Goal: Task Accomplishment & Management: Manage account settings

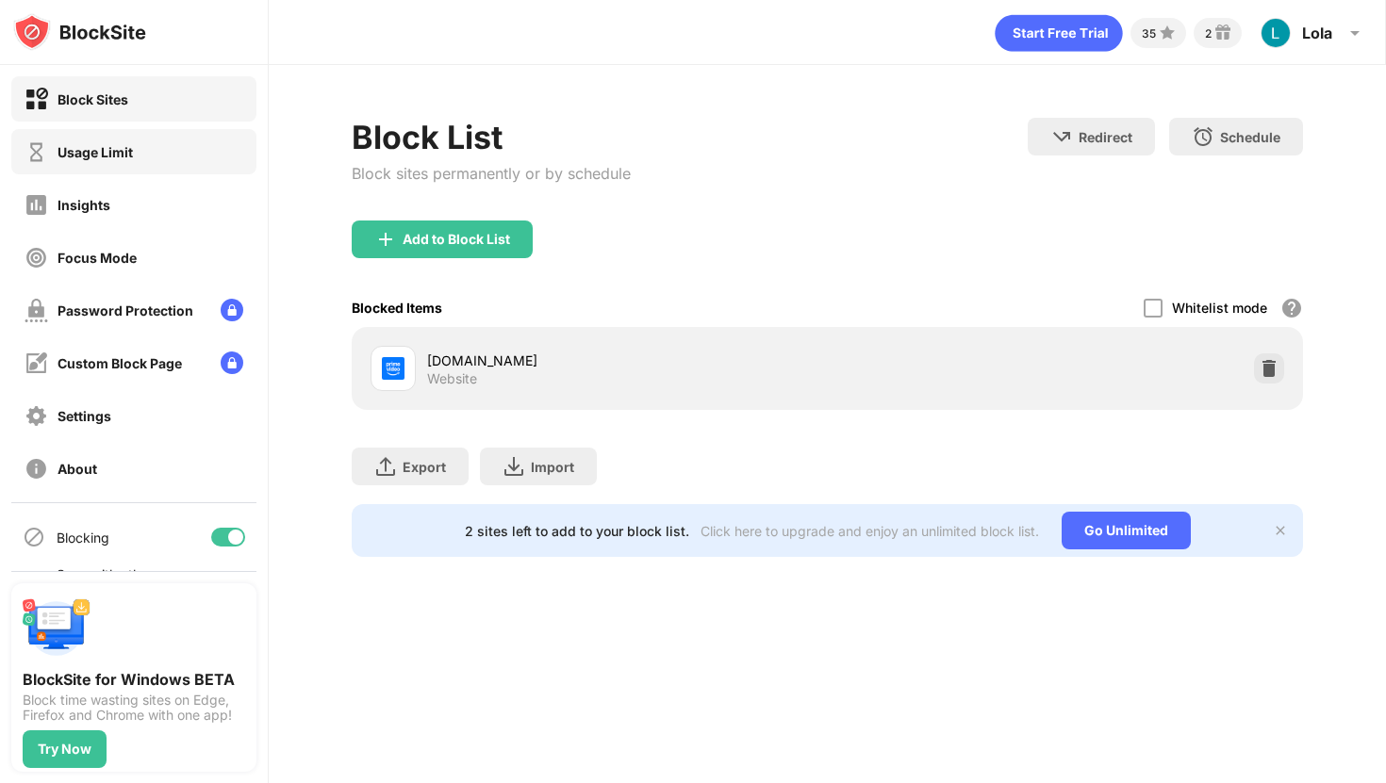
click at [119, 151] on div "Usage Limit" at bounding box center [95, 152] width 75 height 16
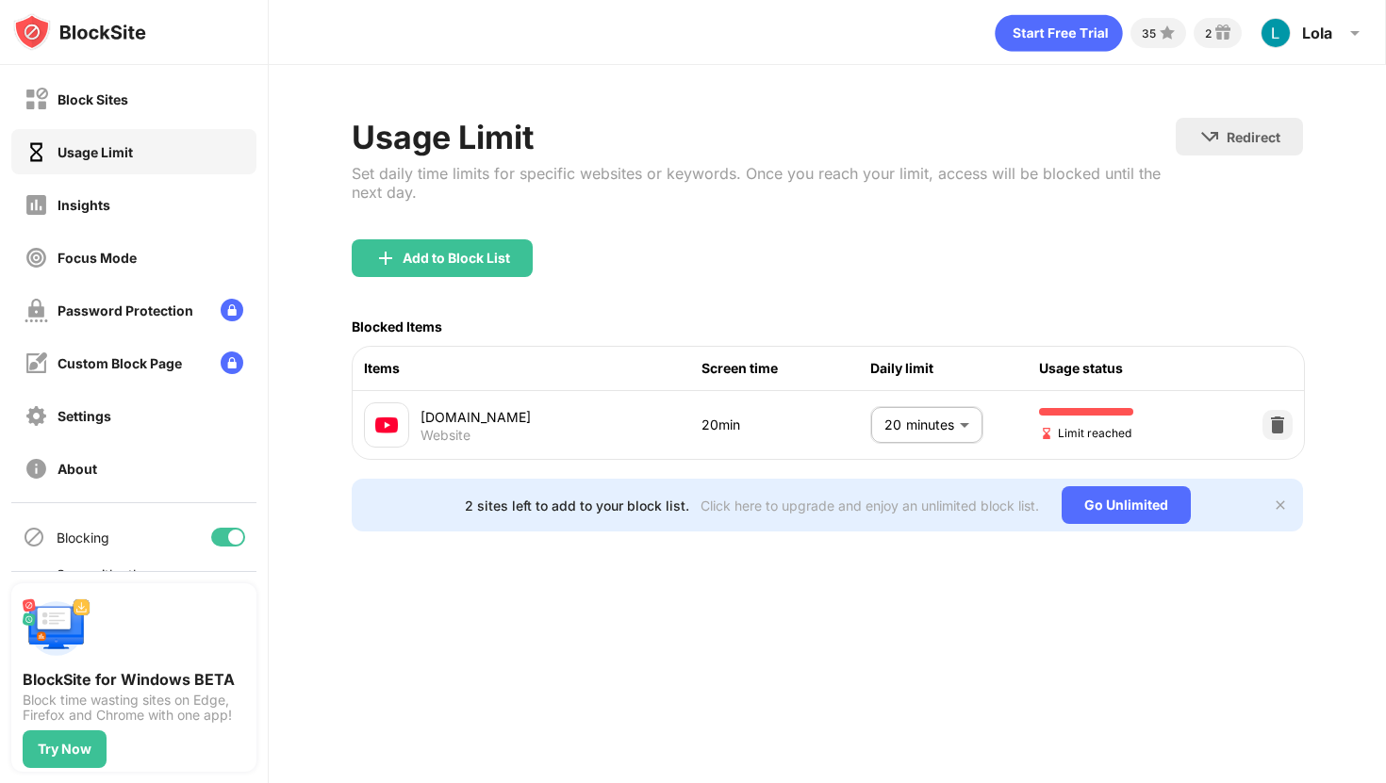
click at [897, 425] on body "Block Sites Usage Limit Insights Focus Mode Password Protection Custom Block Pa…" at bounding box center [693, 391] width 1386 height 783
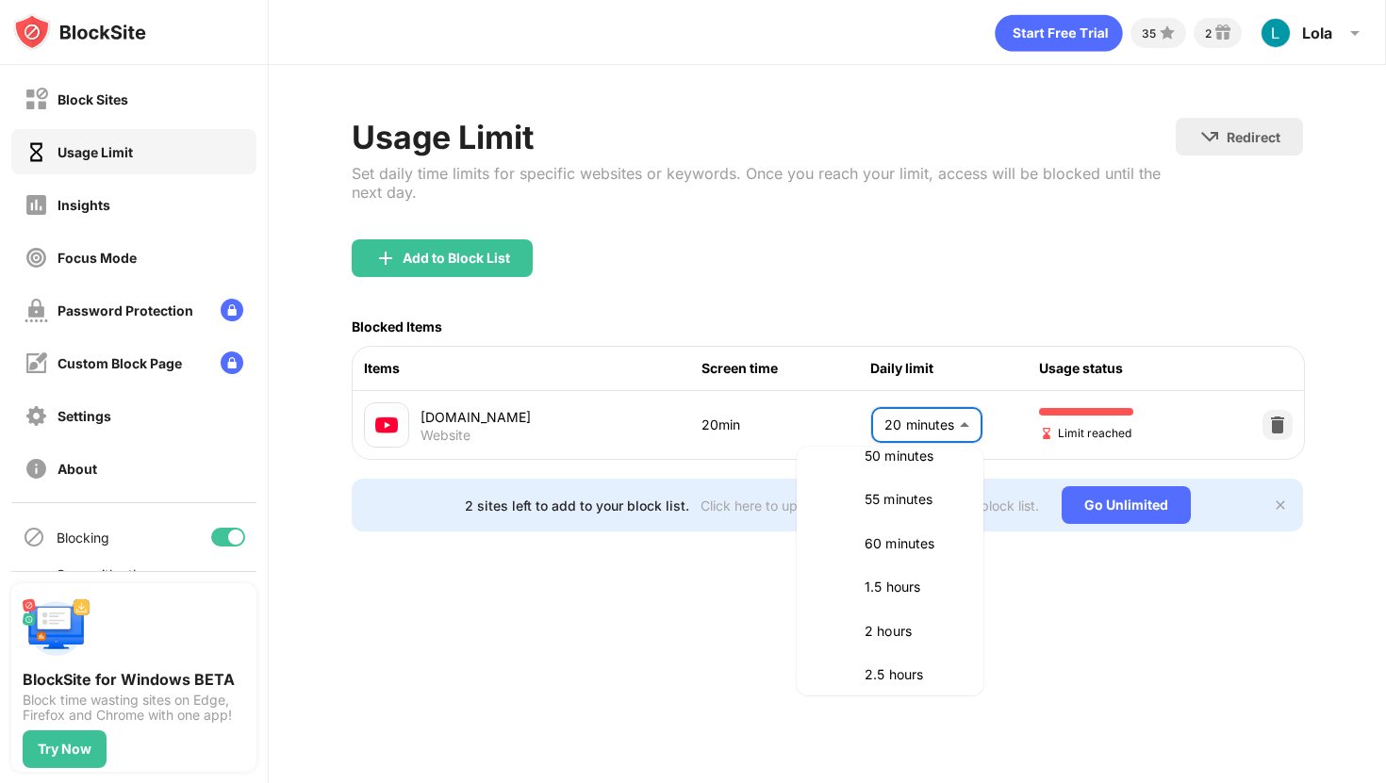
scroll to position [468, 0]
click at [887, 552] on p "60 minutes" at bounding box center [912, 545] width 96 height 21
type input "**"
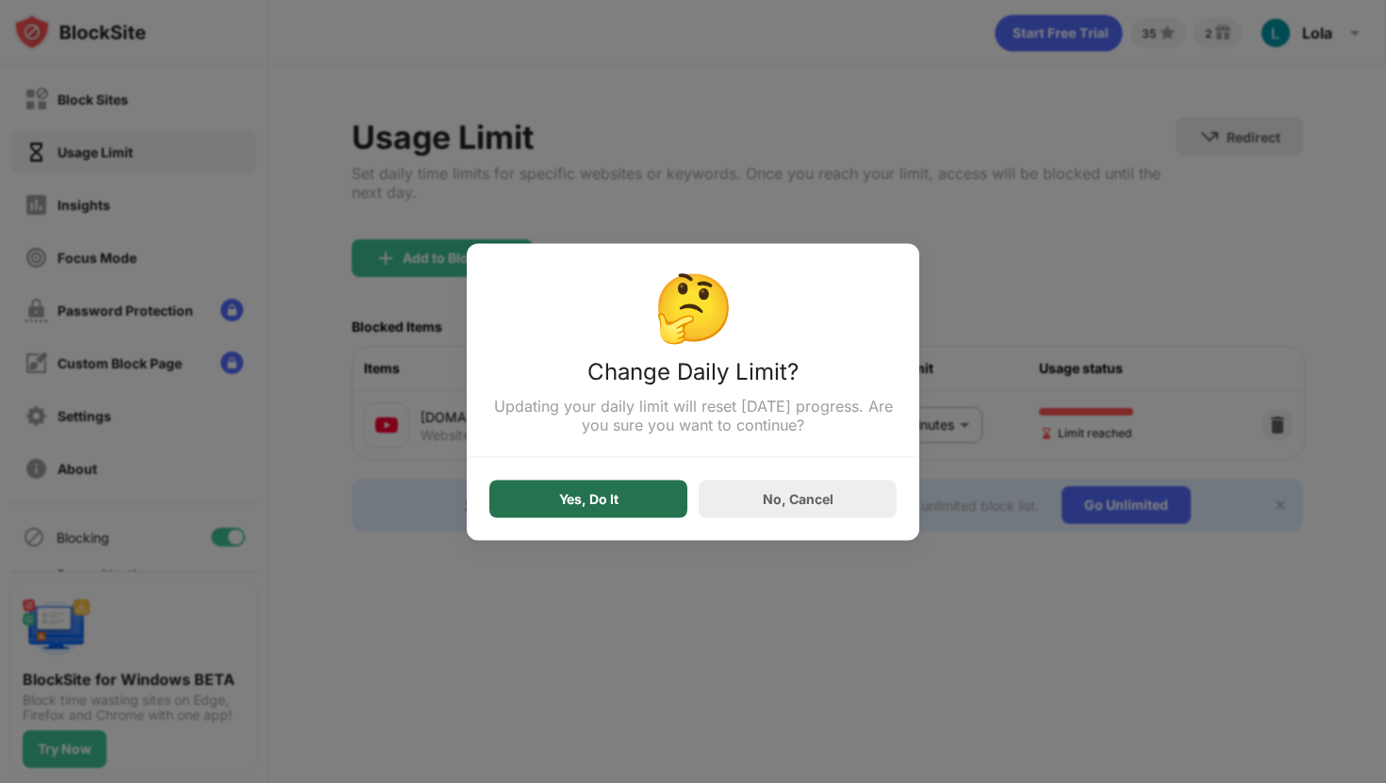
click at [625, 506] on div "Yes, Do It" at bounding box center [588, 499] width 198 height 38
